Goal: Task Accomplishment & Management: Use online tool/utility

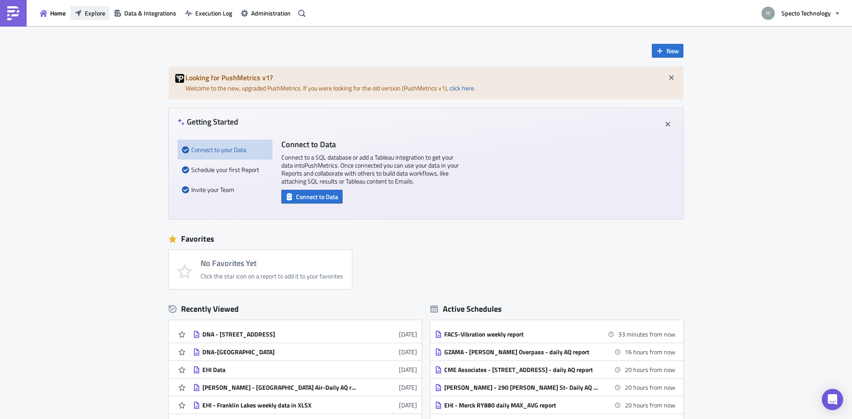
click at [83, 14] on button "Explore" at bounding box center [89, 13] width 39 height 14
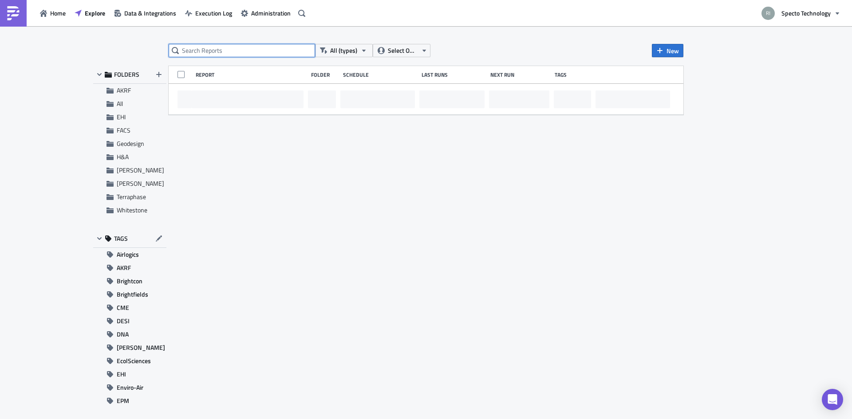
click at [211, 56] on input "text" at bounding box center [242, 50] width 146 height 13
paste input "Verd"
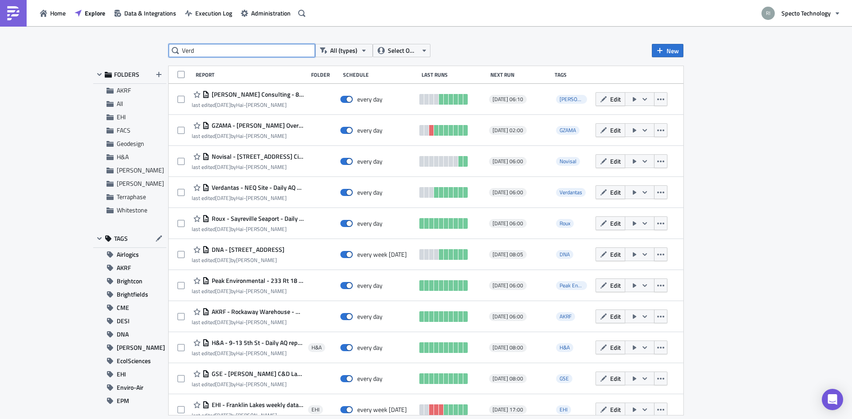
type input "Verd"
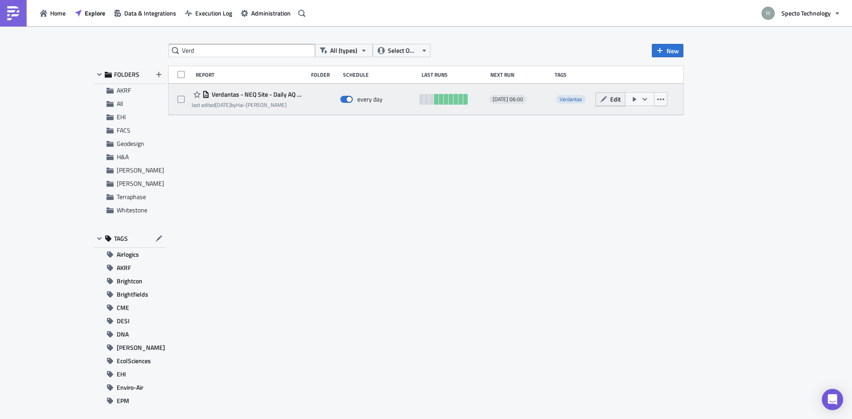
click at [612, 100] on span "Edit" at bounding box center [615, 98] width 11 height 9
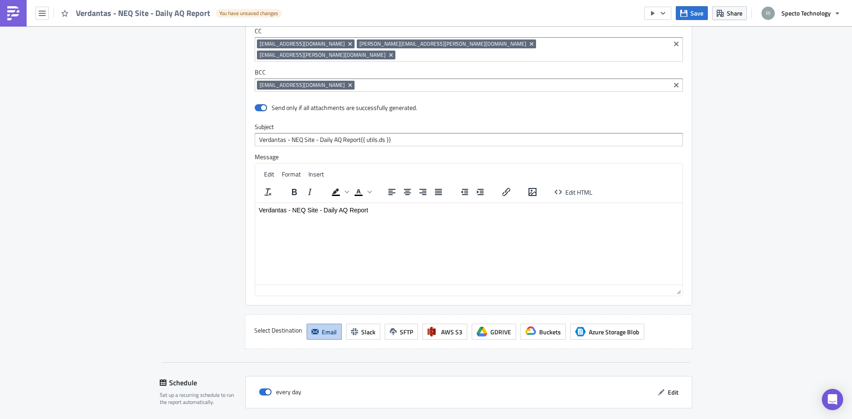
scroll to position [1045, 0]
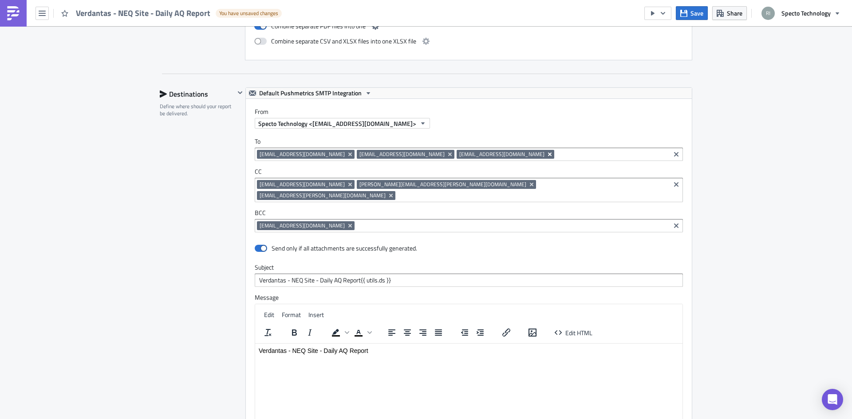
click at [546, 154] on icon "Remove Tag" at bounding box center [549, 154] width 7 height 7
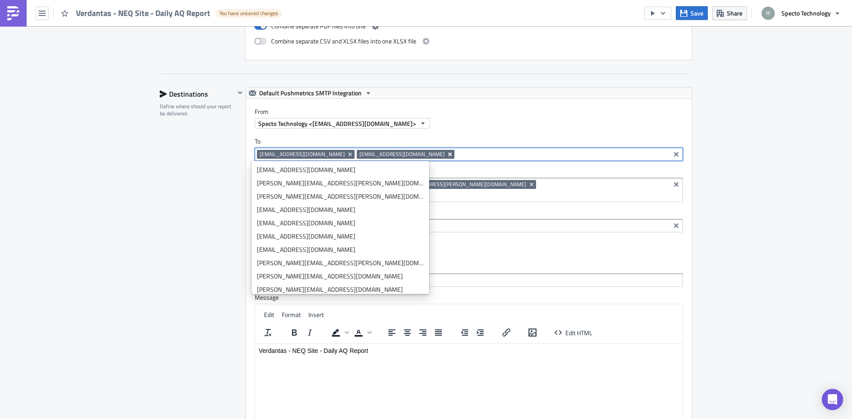
click at [446, 153] on icon "Remove Tag" at bounding box center [449, 154] width 7 height 7
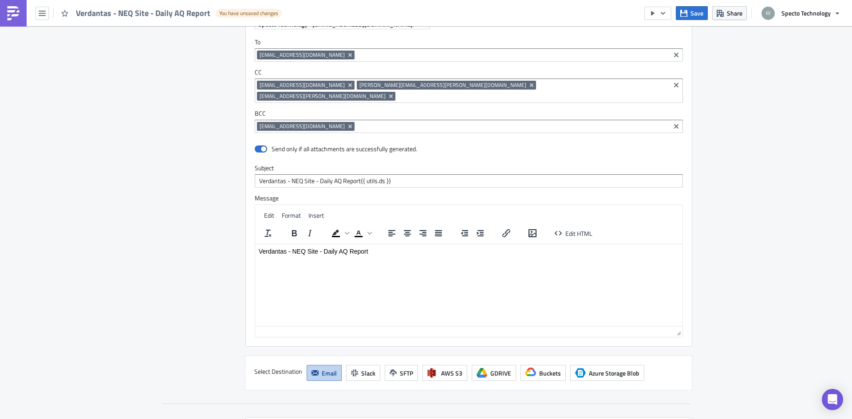
scroll to position [1267, 0]
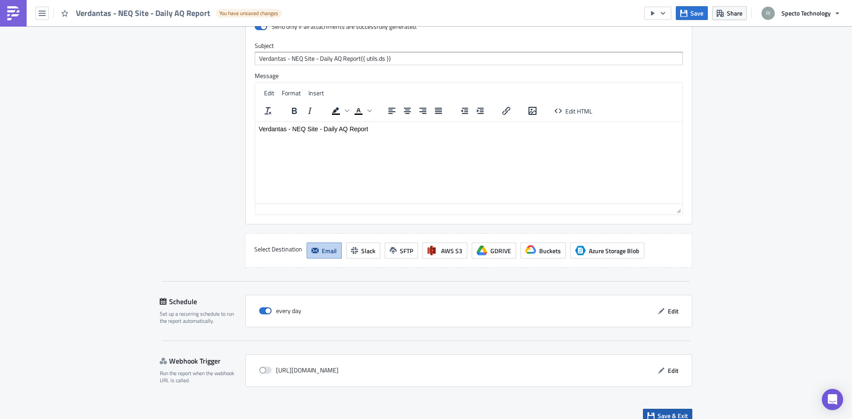
click at [666, 411] on span "Save & Exit" at bounding box center [672, 415] width 30 height 9
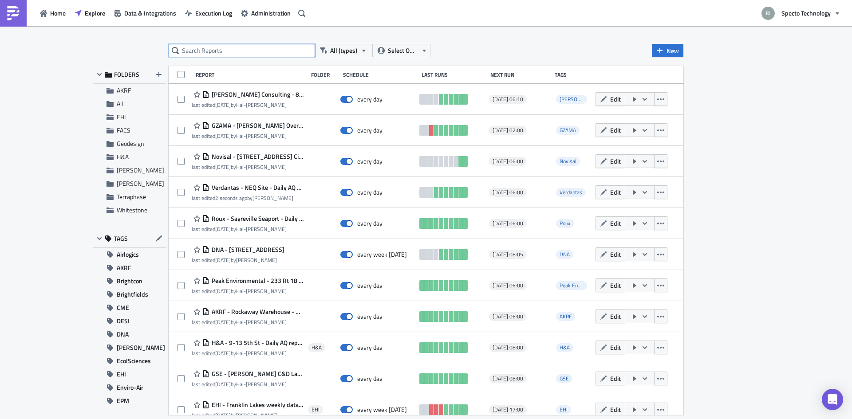
click at [243, 46] on input "text" at bounding box center [242, 50] width 146 height 13
paste input "[EMAIL_ADDRESS][DOMAIN_NAME]"
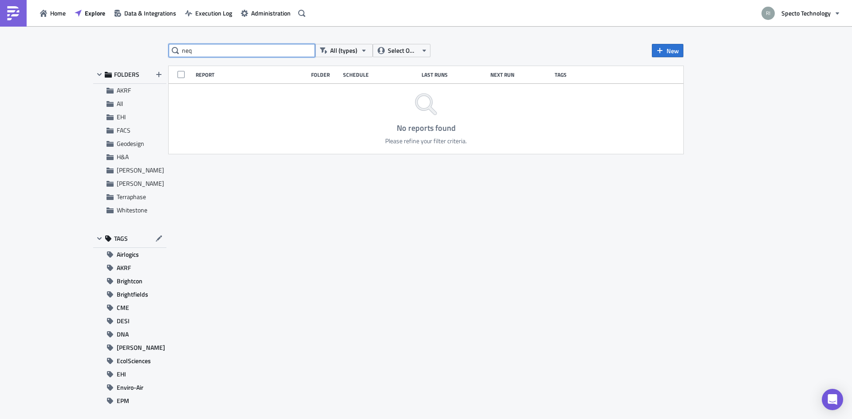
type input "neq"
